Goal: Contribute content

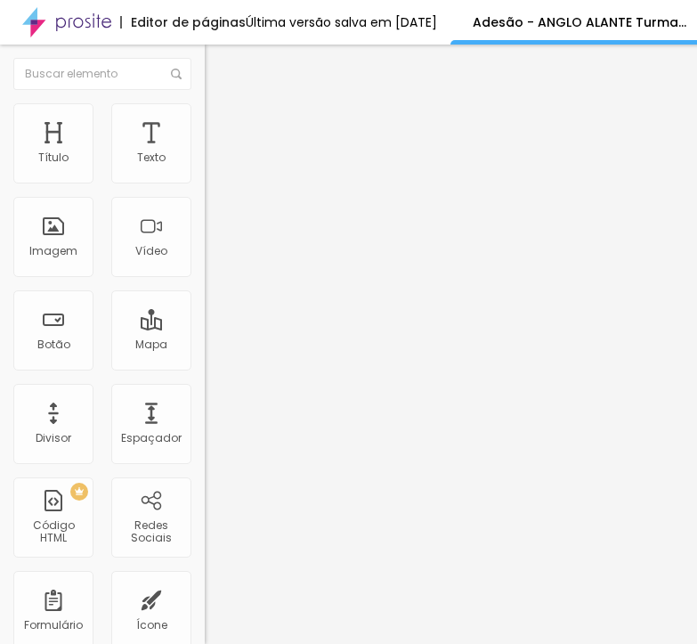
click at [205, 179] on span at bounding box center [210, 186] width 11 height 15
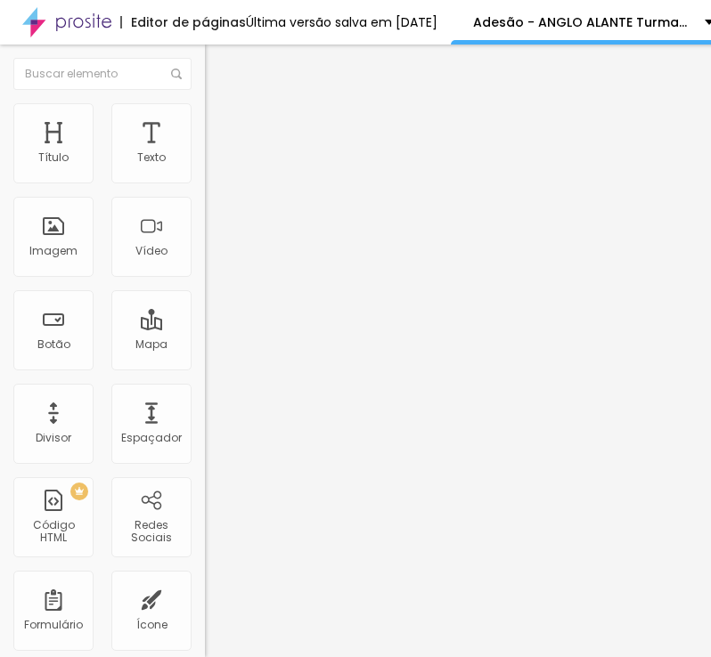
scroll to position [624, 0]
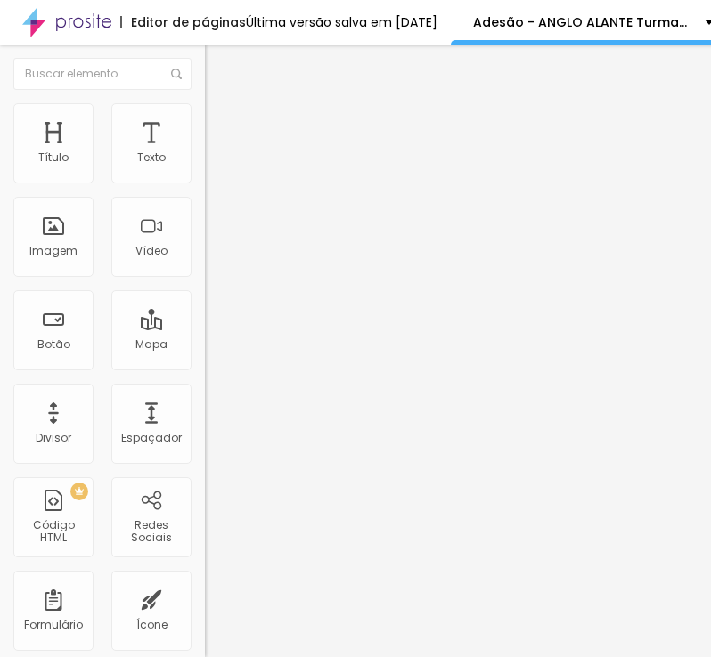
paste input "1 parcelas de R$ 149,90 com cartão de crédito, de agost"
type input "21 parcelas de R$ 149,90 com cartão de crédito, de agosto/2025 até abril/2027"
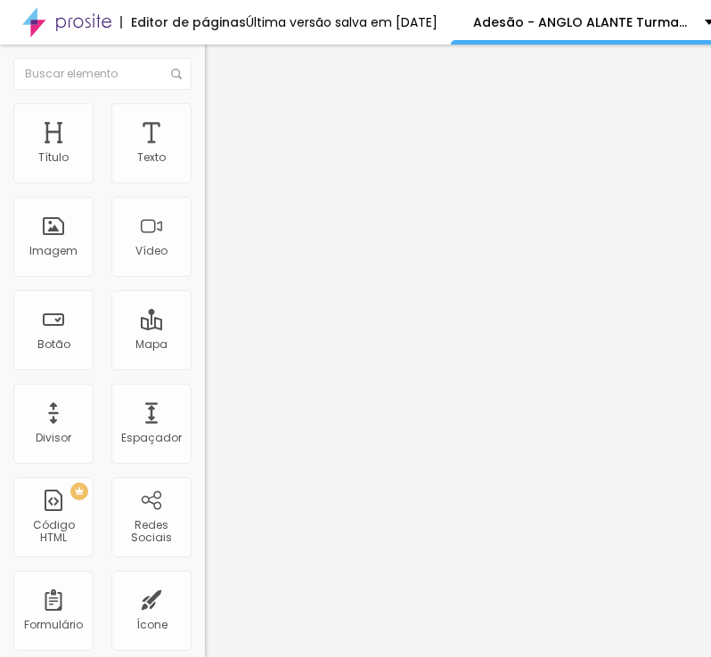
paste input "5 parcelas de R$ 209,86 com boleto bancário, de agost"
type input "15 parcelas de R$ 209,86 com boleto bancário, de agosto/2025 até outubro/2026"
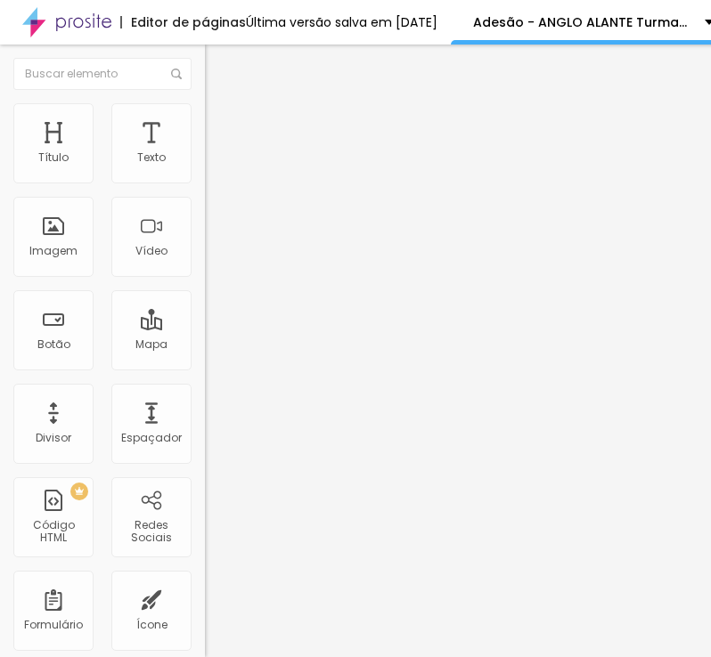
scroll to position [0, 0]
paste input "1 parcelas de R$ 174,98 com cartão de crédito, de agost"
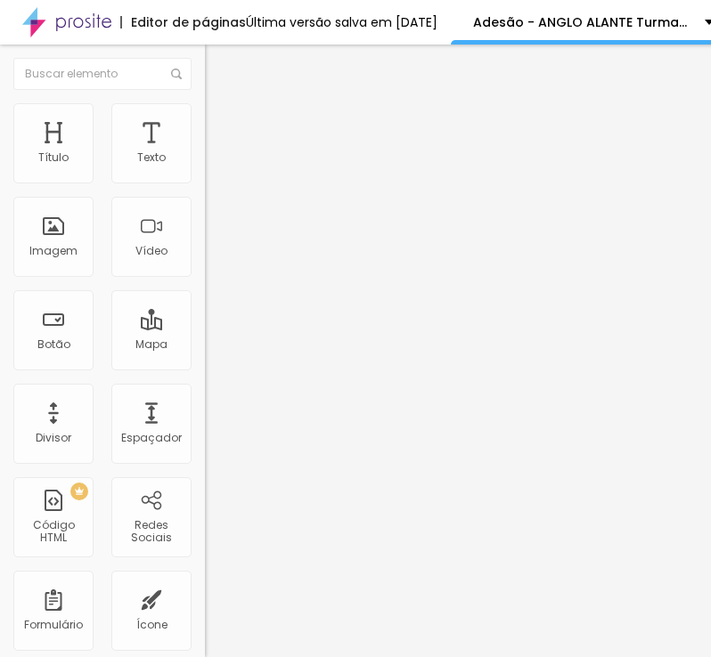
scroll to position [0, 186]
type input "21 parcelas de R$ 174,98 com cartão de crédito, de agosto/2025 até abril/2027"
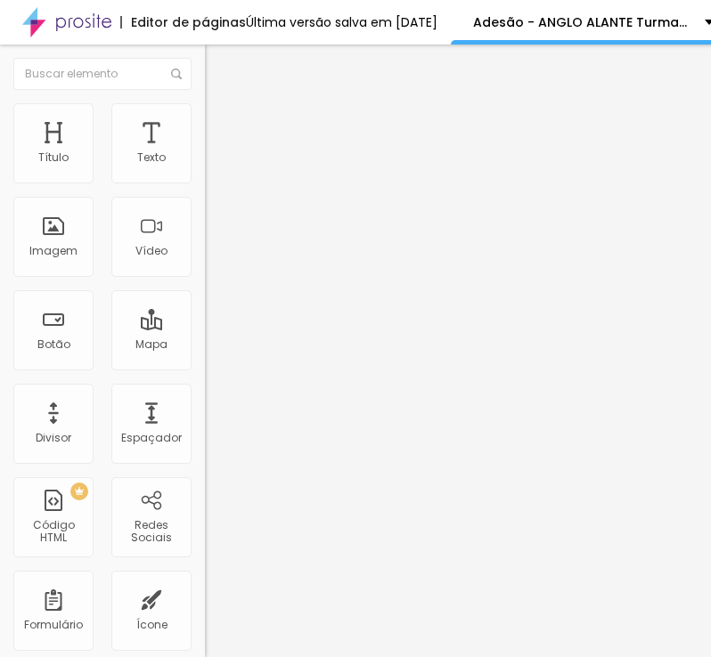
paste input "5 parcelas de R$ 244,97 com boleto bancário, de agost"
type input "15 parcelas de R$ 244,97 com boleto bancário, de agosto/2025 até outubro/2026"
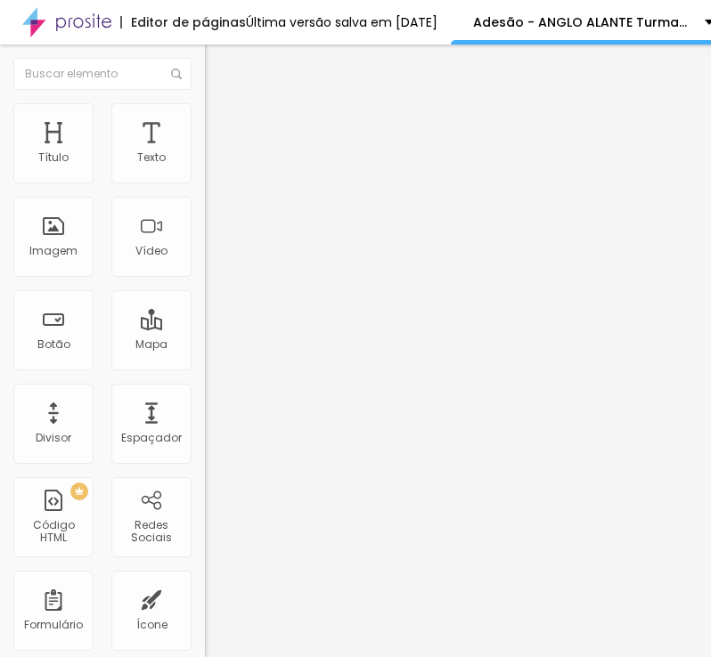
paste input "1 parcelas de R$ 201,55 com cartão de crédito, de agost"
type input "21 parcelas de R$ 201,55 com cartão de crédito, de agosto/2025 até abril/2027"
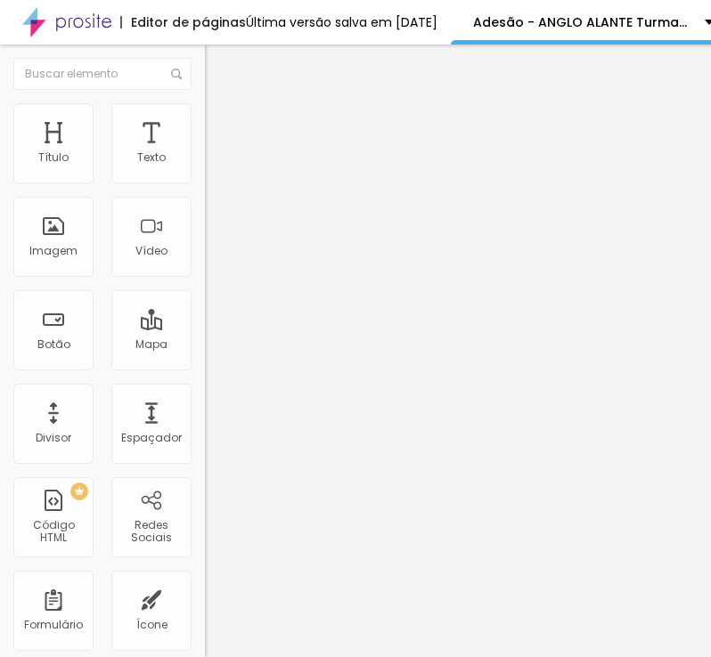
paste input "5 parcelas de R$ 282,17 com boleto bancário, de agost"
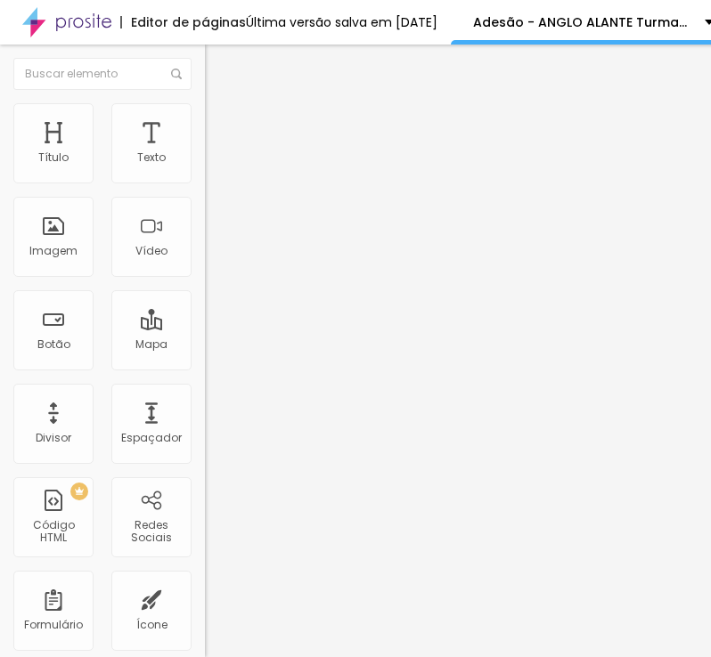
type input "15 parcelas de R$ 282,17 com boleto bancário, de agosto/2025 até outubro/2026"
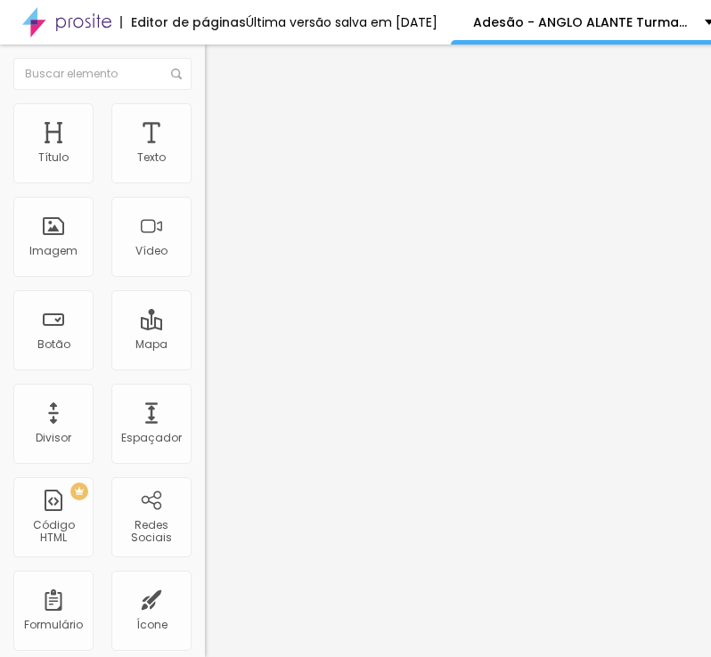
paste input "agost"
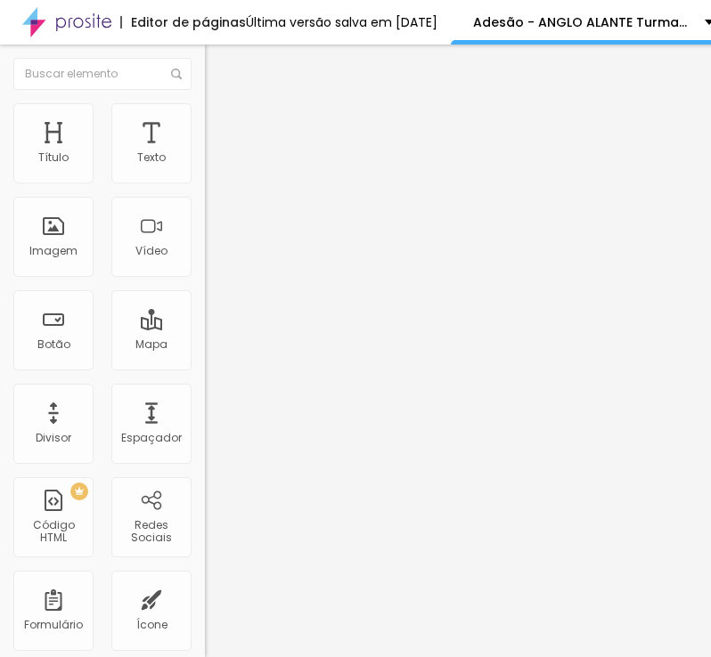
type input "As formas de pagamento acima são válidas para adesões até o mês de agosto de 20…"
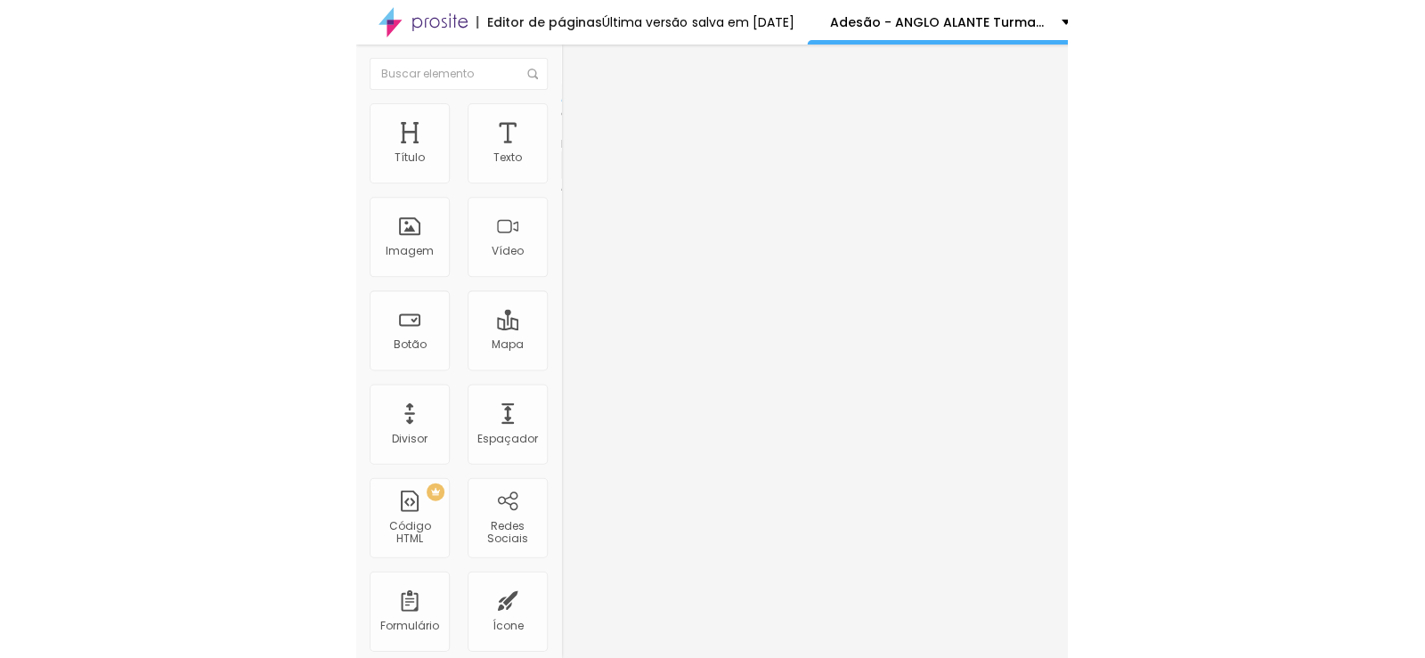
scroll to position [1069, 0]
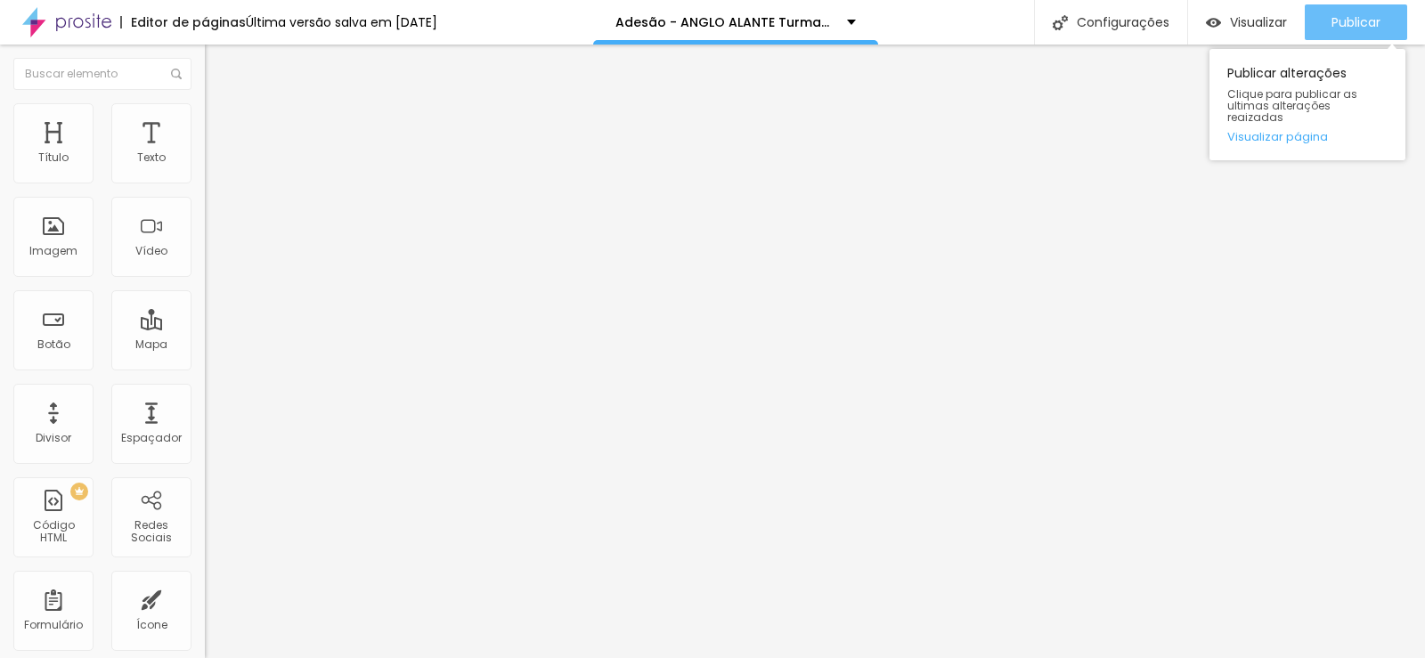
click at [1373, 19] on span "Publicar" at bounding box center [1356, 22] width 49 height 14
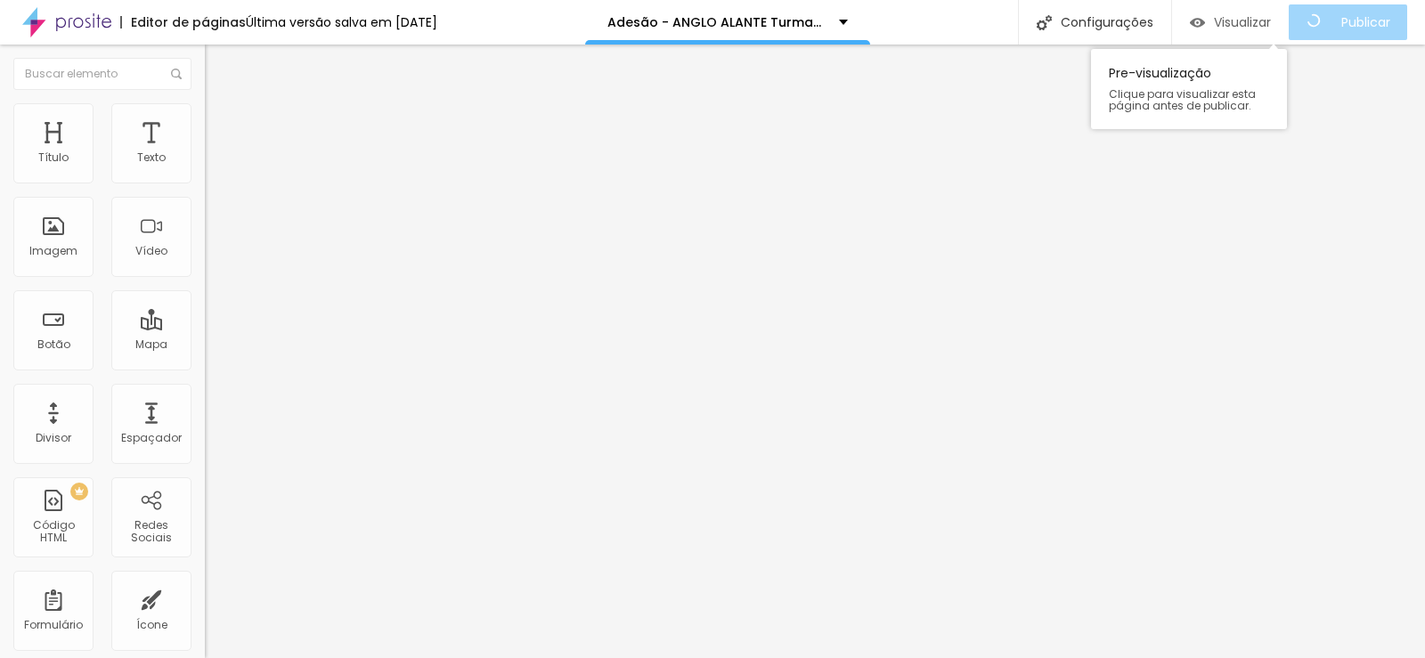
click at [1257, 15] on span "Visualizar" at bounding box center [1242, 22] width 57 height 14
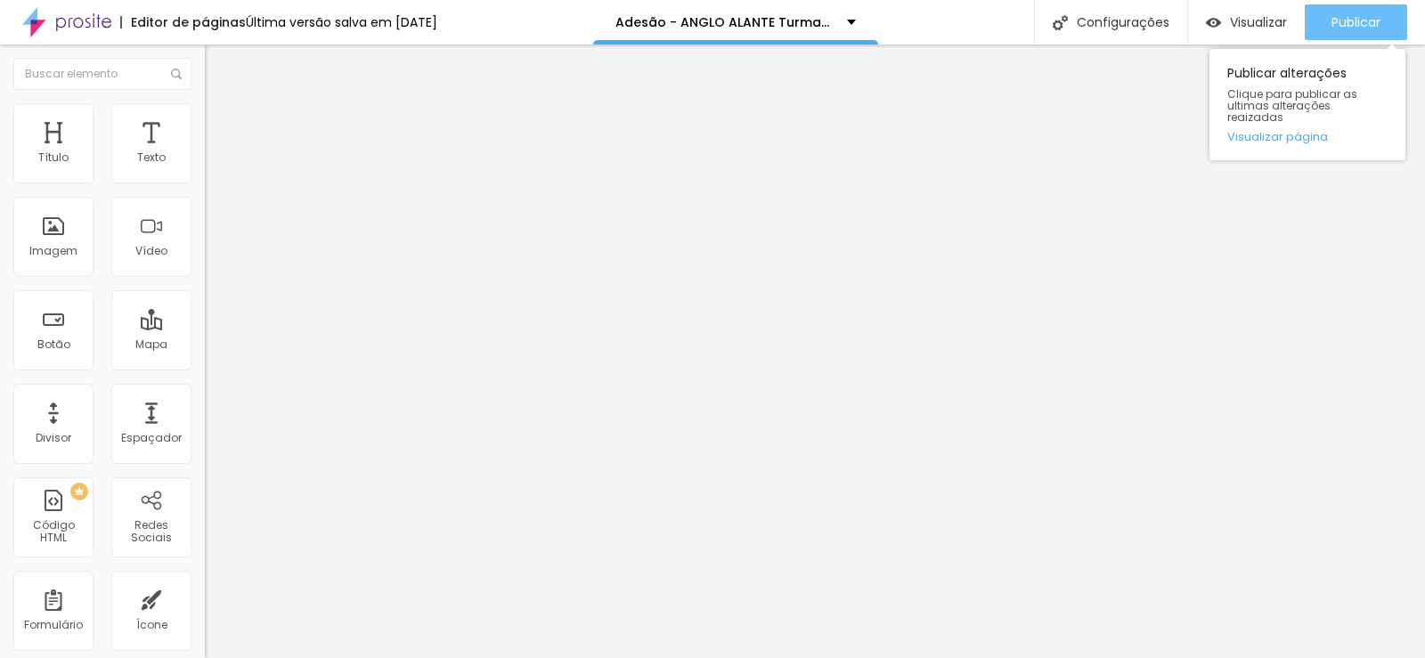
click at [1362, 19] on span "Publicar" at bounding box center [1356, 22] width 49 height 14
click at [1346, 12] on div "Publicar" at bounding box center [1356, 22] width 49 height 36
click at [1368, 11] on div "Publicar" at bounding box center [1356, 22] width 49 height 36
drag, startPoint x: 1350, startPoint y: 15, endPoint x: 1300, endPoint y: 3, distance: 51.4
click at [1349, 15] on span "Publicar" at bounding box center [1356, 22] width 49 height 14
